Goal: Check status: Check status

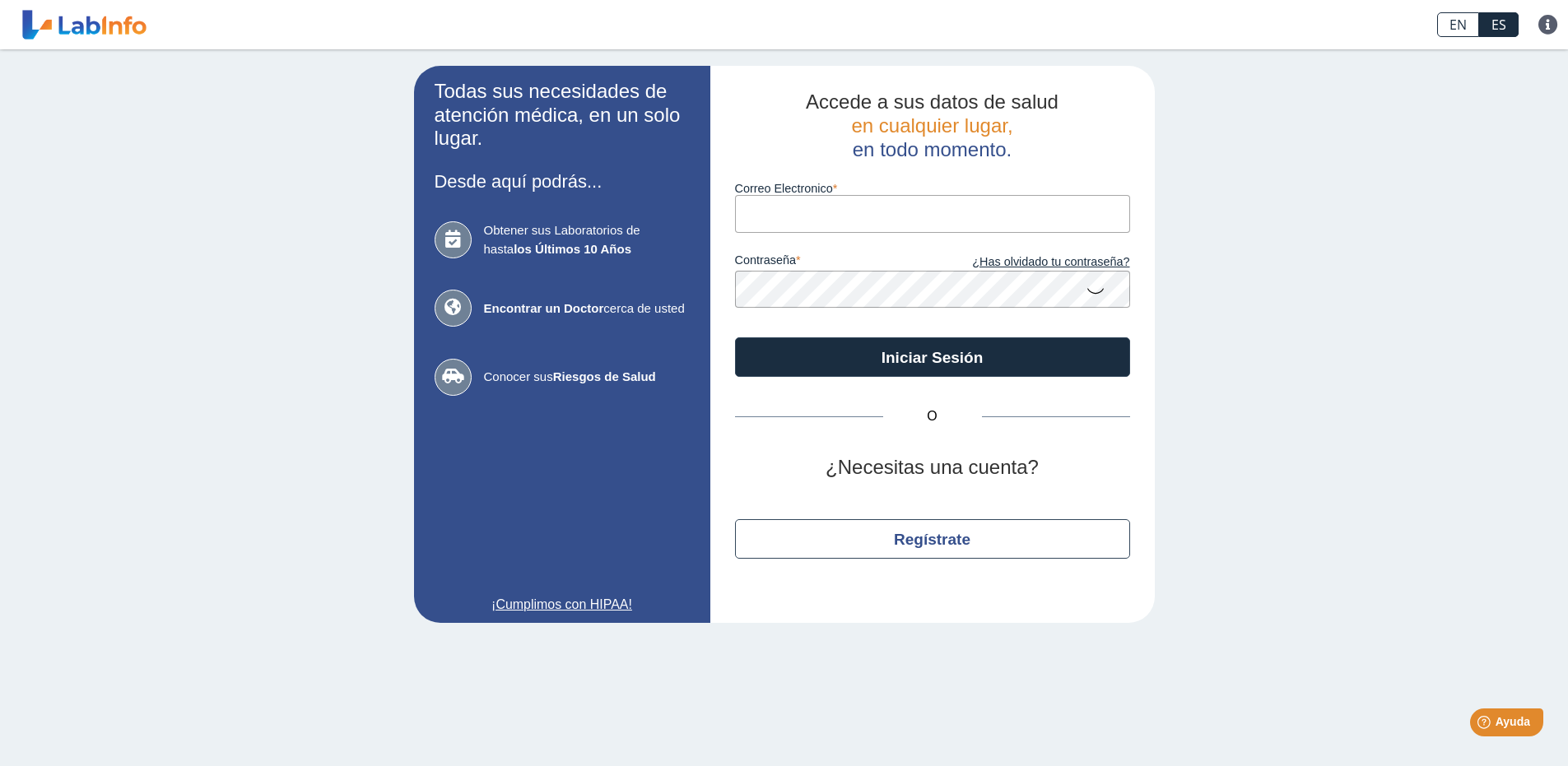
click at [847, 210] on input "Correo Electronico" at bounding box center [932, 213] width 395 height 37
type input "[EMAIL_ADDRESS][DOMAIN_NAME]"
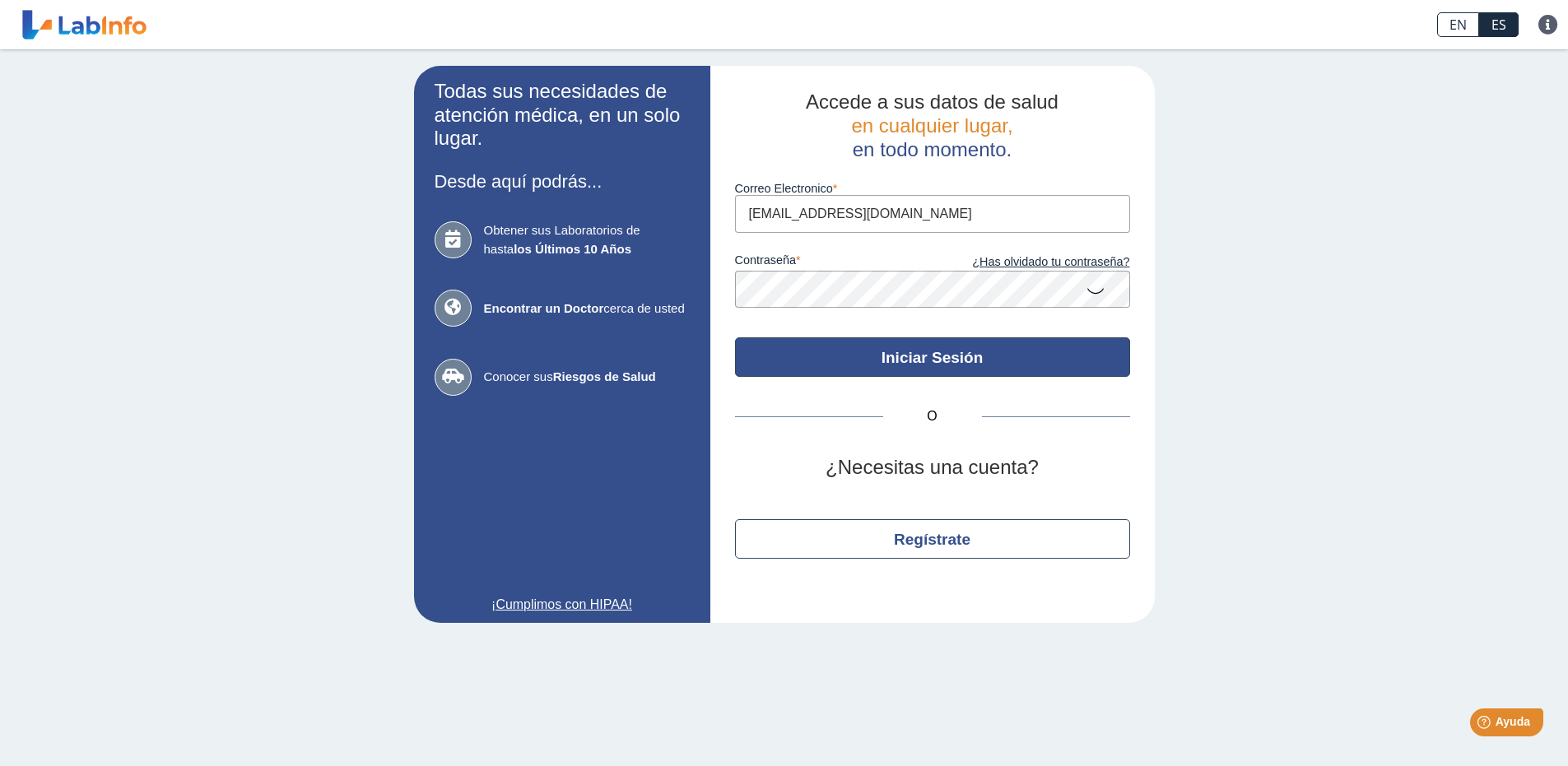
click at [911, 356] on button "Iniciar Sesión" at bounding box center [932, 357] width 395 height 40
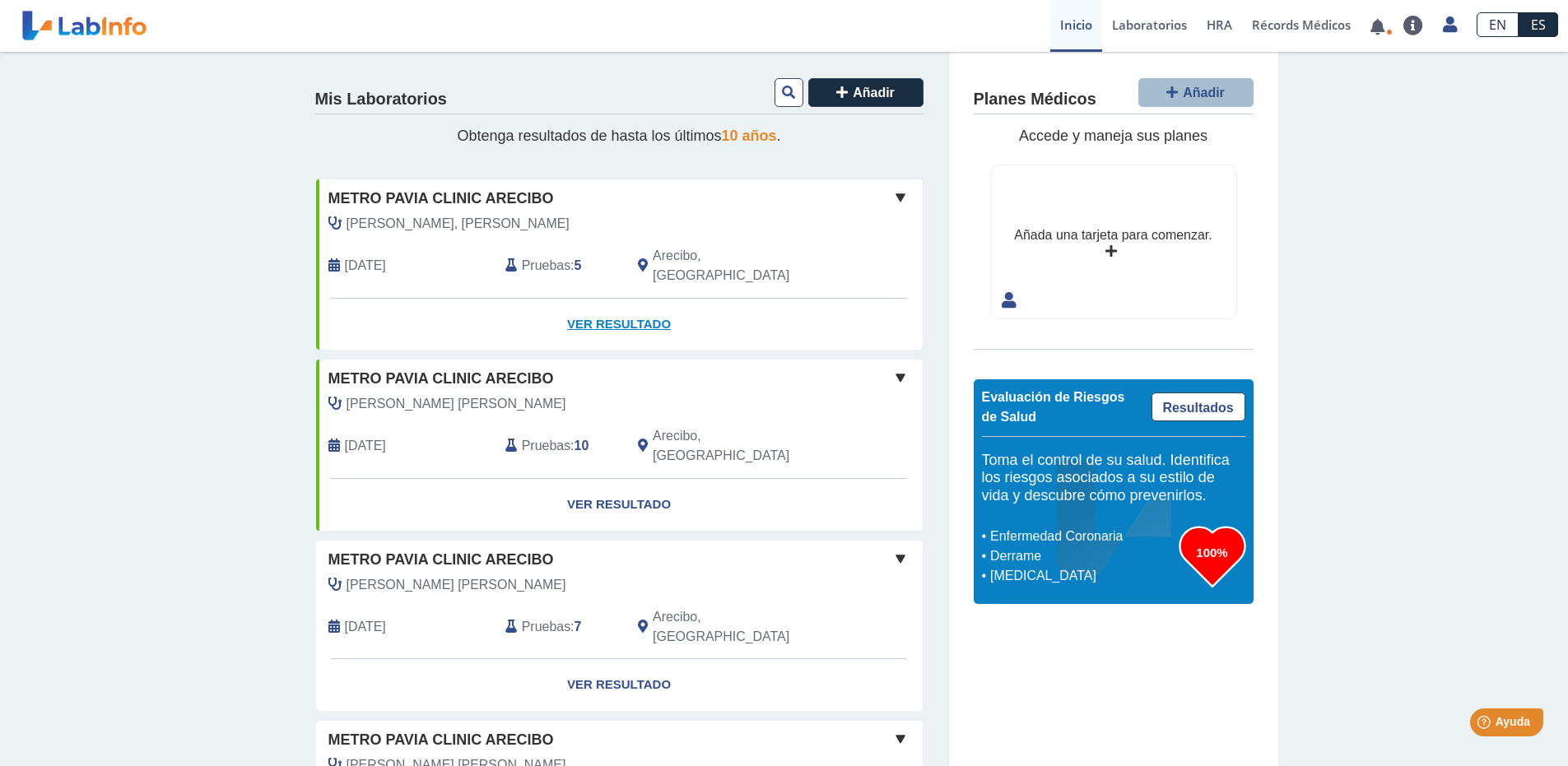
click at [631, 299] on link "Ver Resultado" at bounding box center [619, 325] width 606 height 52
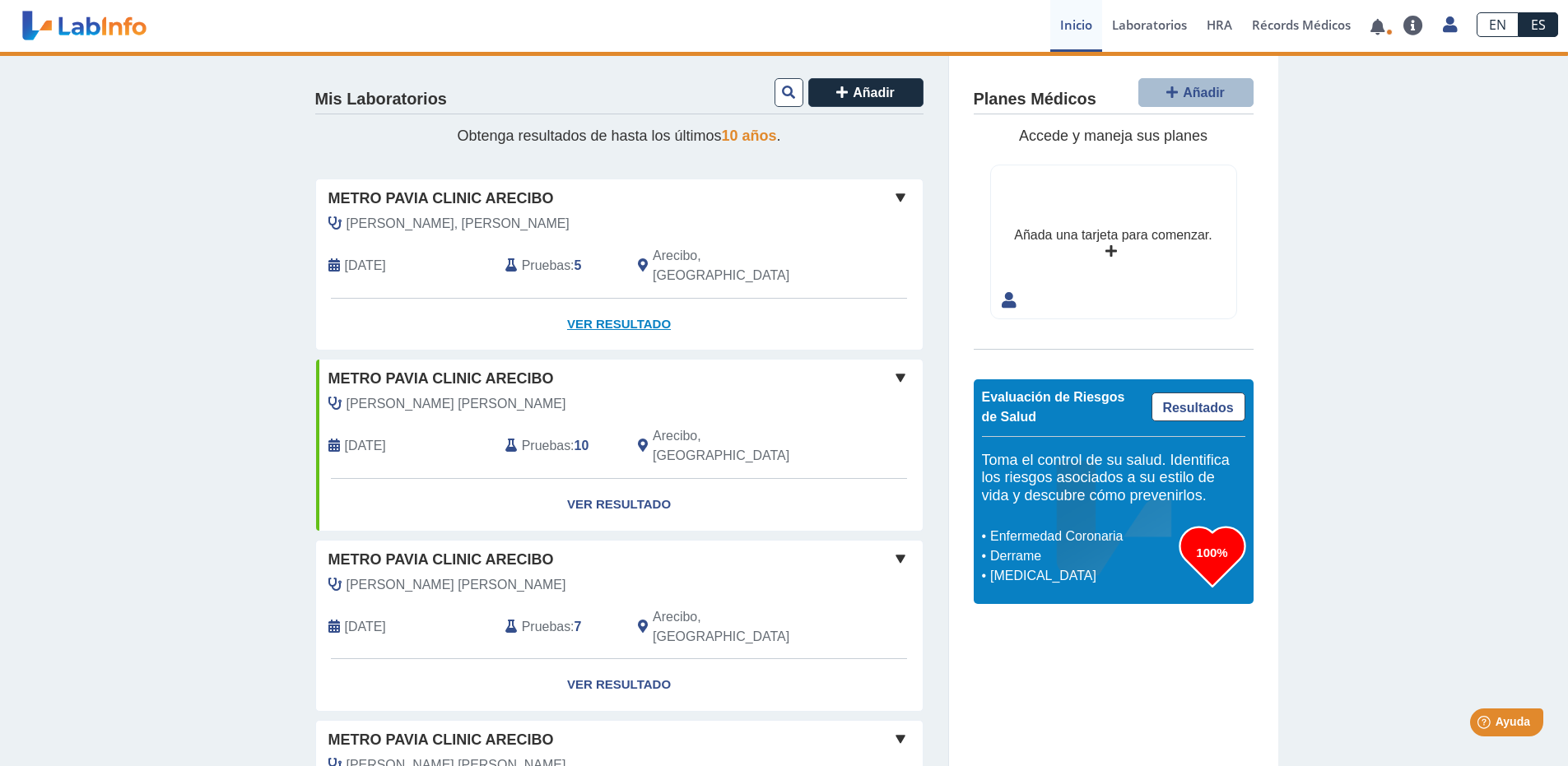
click at [640, 305] on link "Ver Resultado" at bounding box center [619, 325] width 606 height 52
click at [633, 305] on link "Ver Resultado" at bounding box center [619, 325] width 606 height 52
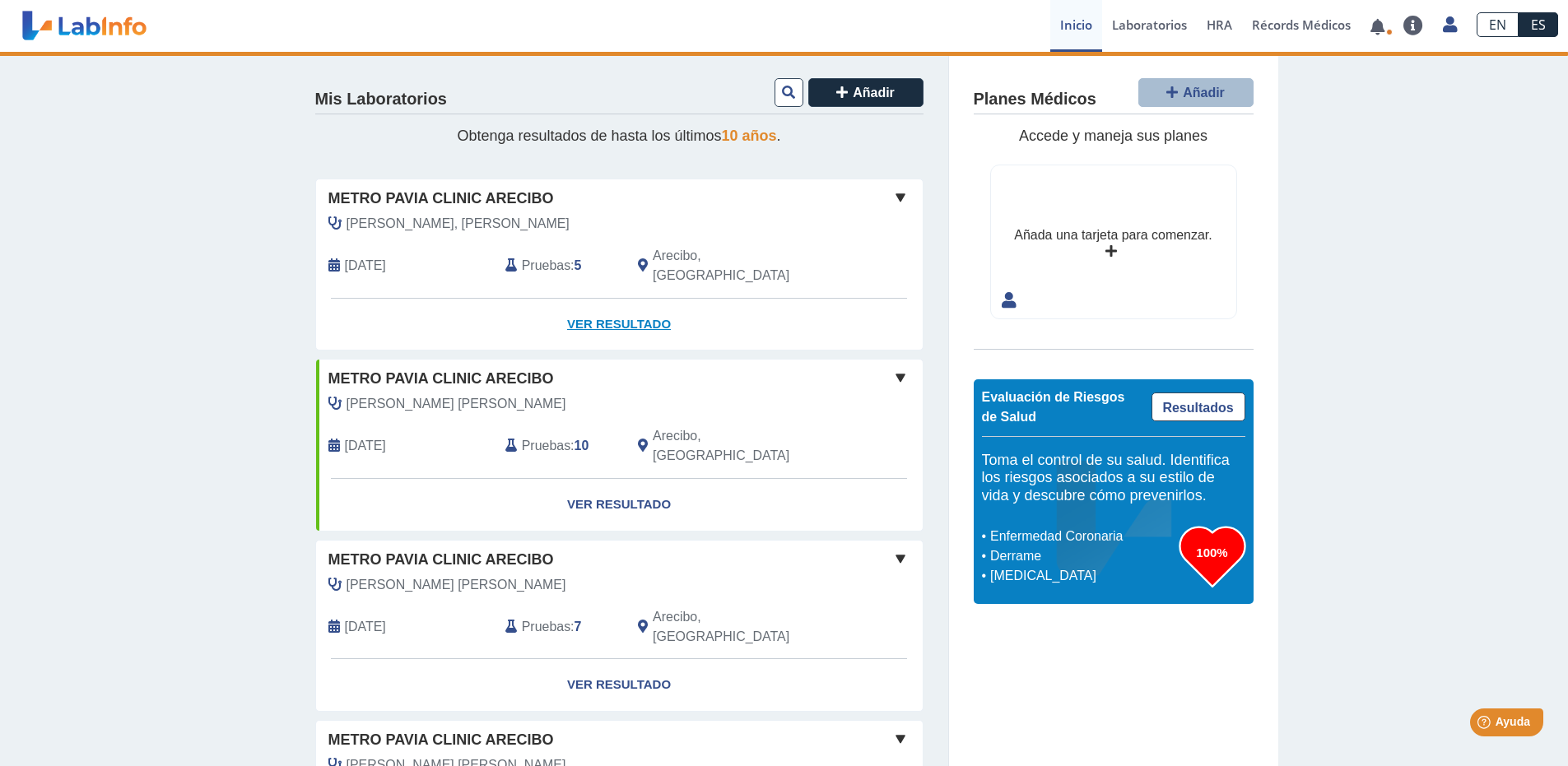
click at [633, 305] on link "Ver Resultado" at bounding box center [619, 325] width 606 height 52
click at [891, 201] on span at bounding box center [900, 198] width 19 height 19
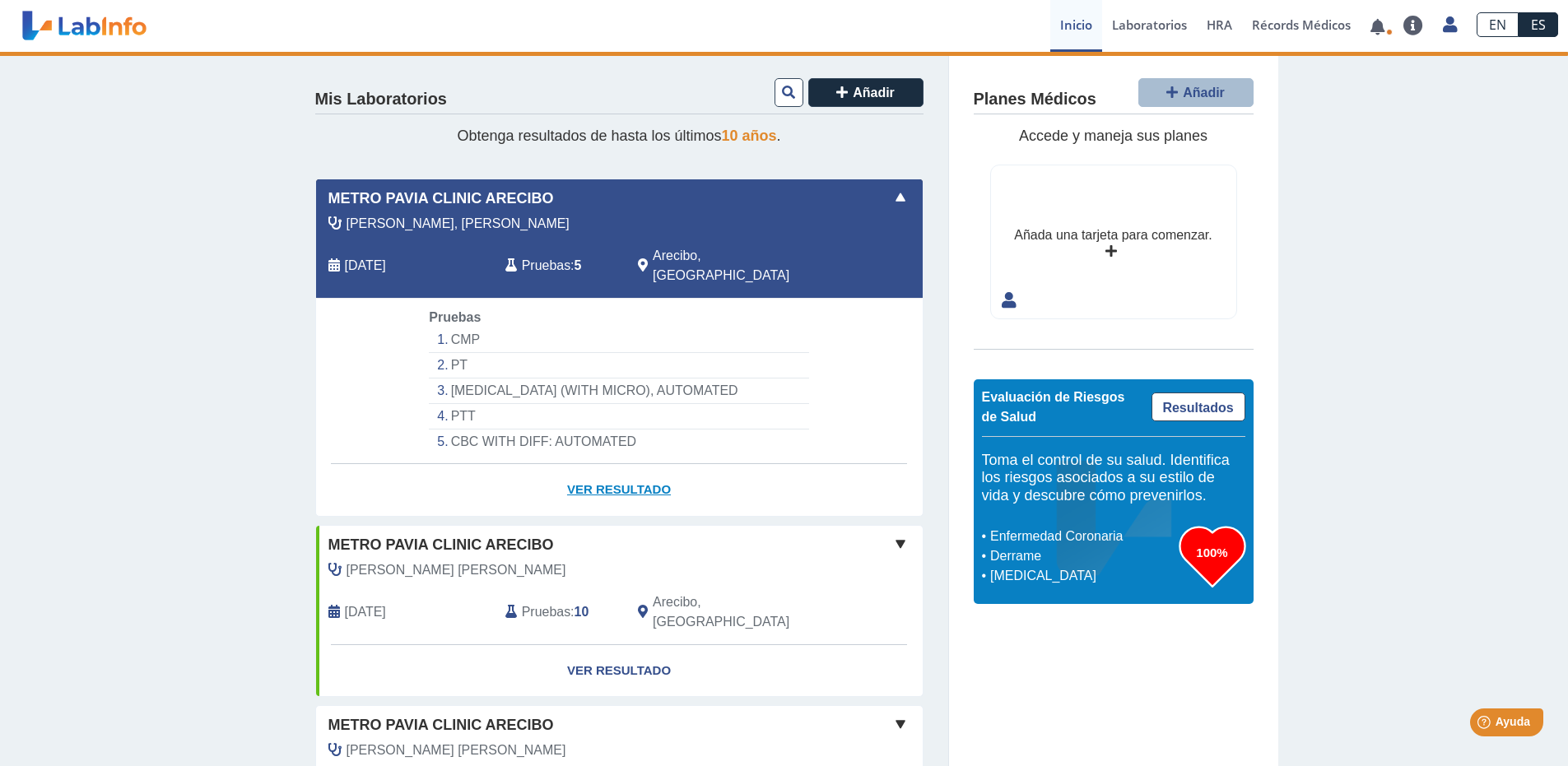
click at [603, 473] on link "Ver Resultado" at bounding box center [619, 489] width 606 height 52
click at [468, 327] on li "CMP" at bounding box center [618, 340] width 379 height 25
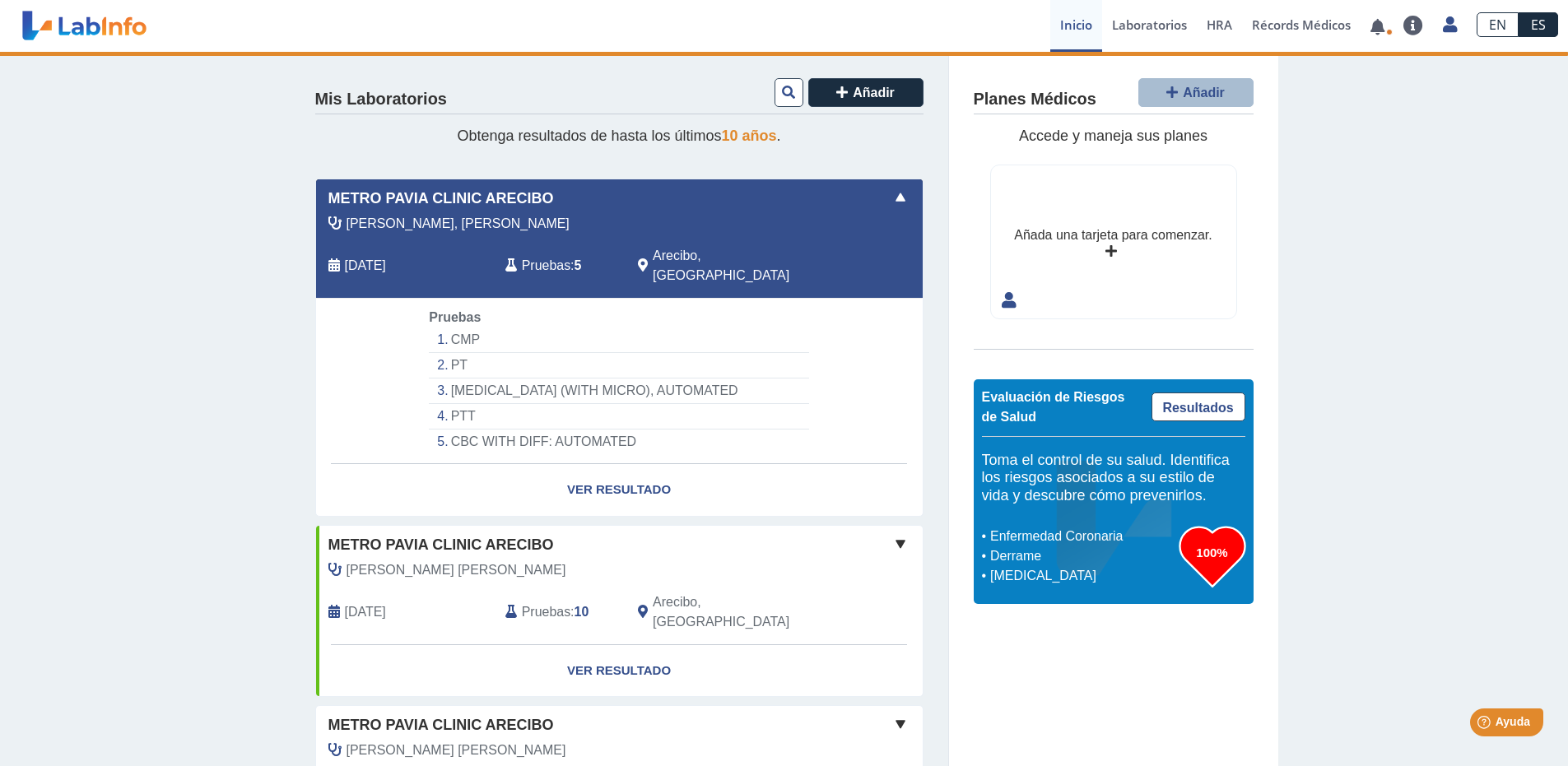
click at [529, 327] on li "CMP" at bounding box center [618, 340] width 379 height 25
click at [615, 645] on link "Ver Resultado" at bounding box center [619, 670] width 606 height 52
click at [728, 569] on div "[PERSON_NAME] [PERSON_NAME] [DATE] Pruebas : 10 Arecibo, [GEOGRAPHIC_DATA]" at bounding box center [582, 602] width 556 height 84
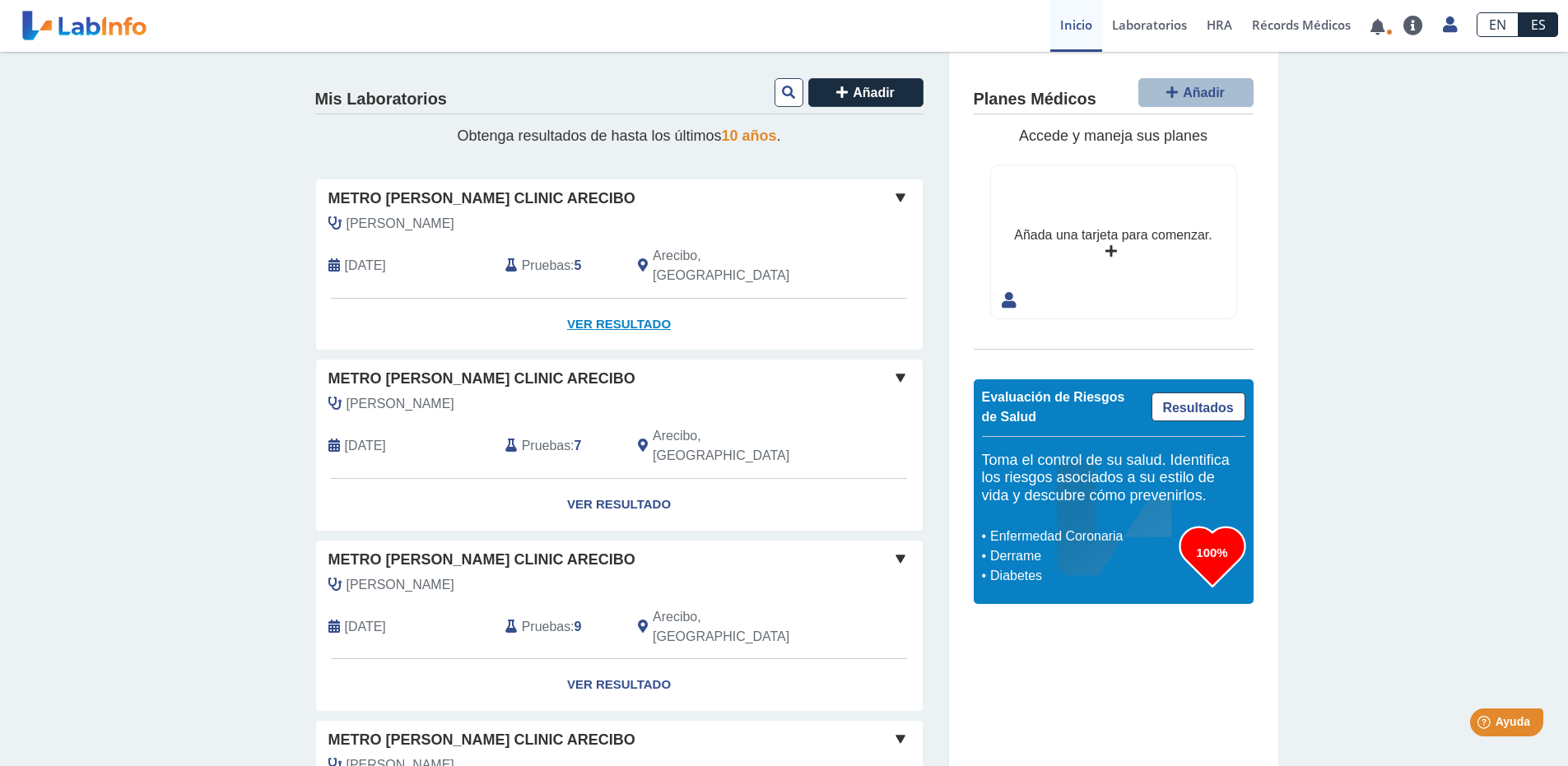
click at [634, 299] on link "Ver Resultado" at bounding box center [619, 325] width 606 height 52
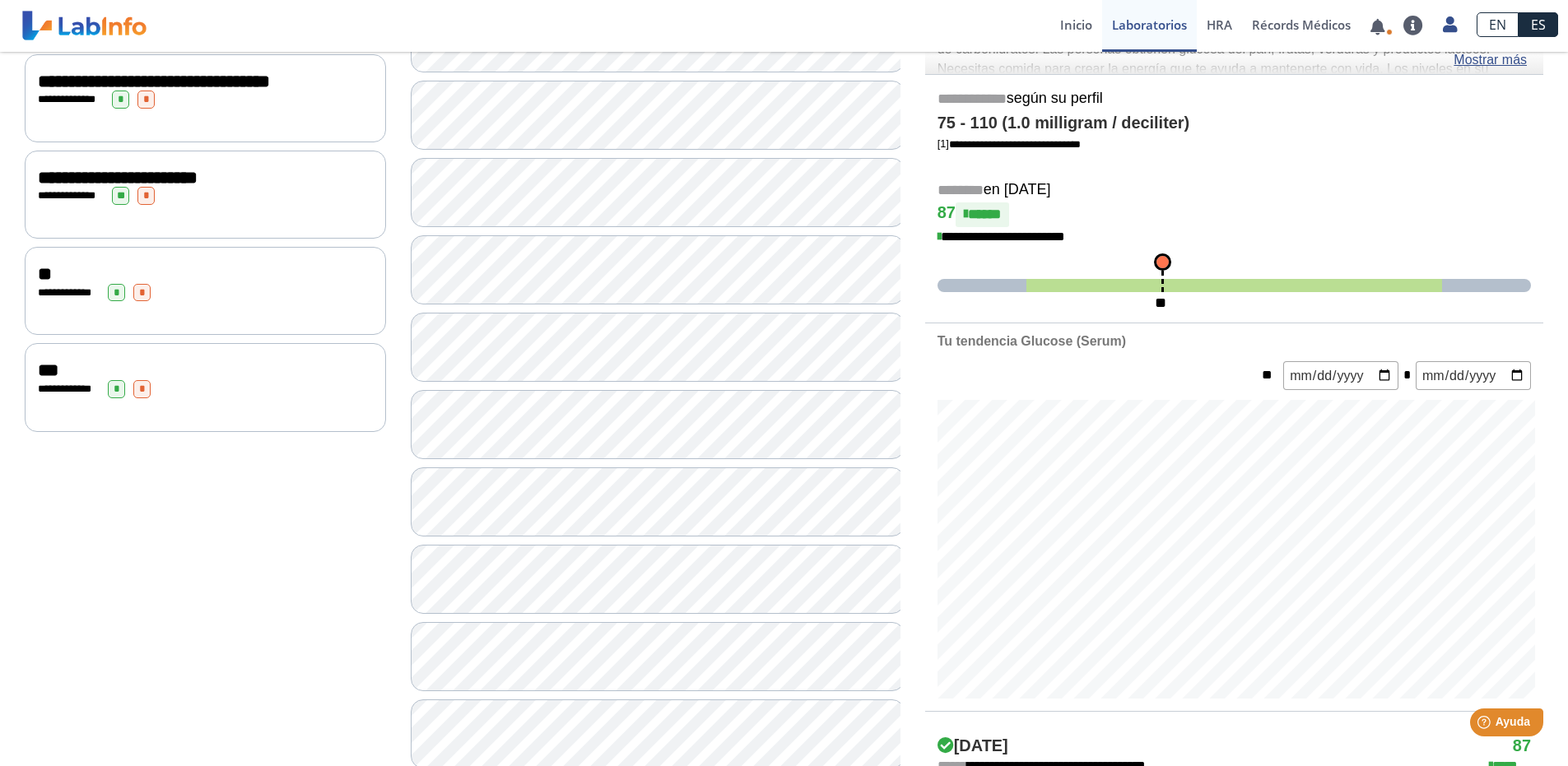
scroll to position [329, 0]
